Goal: Navigation & Orientation: Find specific page/section

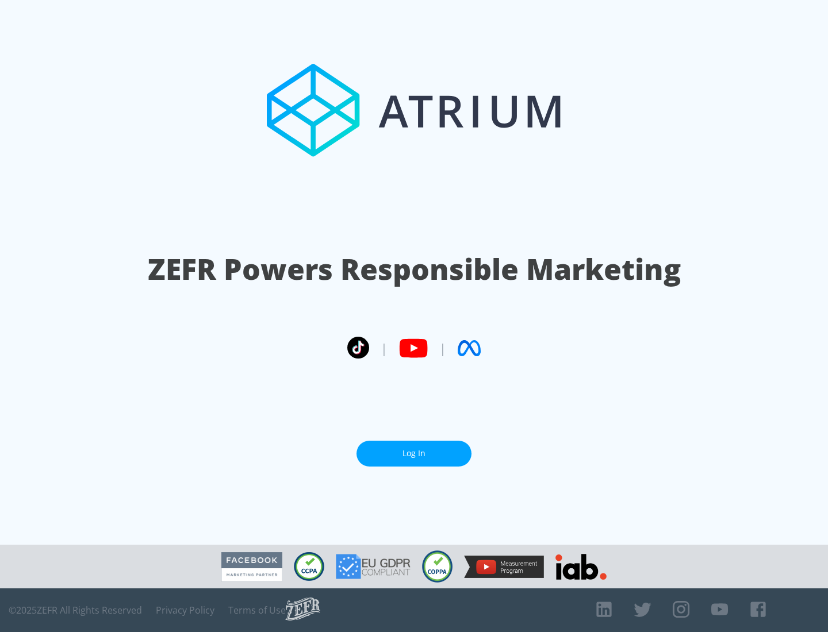
click at [414, 454] on link "Log In" at bounding box center [413, 454] width 115 height 26
